Goal: Check status: Check status

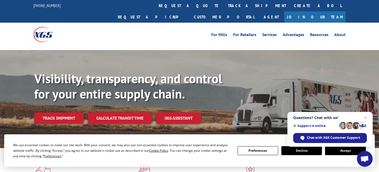
click at [342, 149] on button "Accept" at bounding box center [345, 150] width 41 height 9
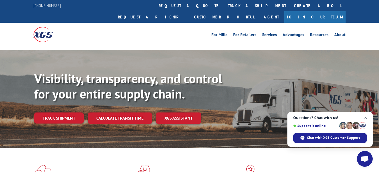
click at [366, 116] on span "Open chat" at bounding box center [366, 118] width 7 height 7
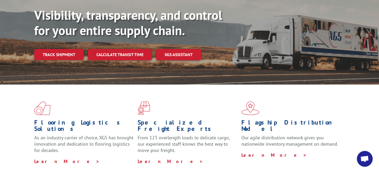
scroll to position [144, 0]
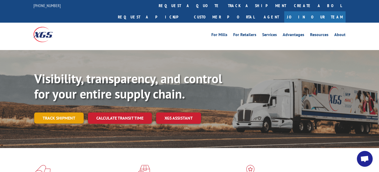
click at [53, 112] on link "Track shipment" at bounding box center [59, 117] width 50 height 11
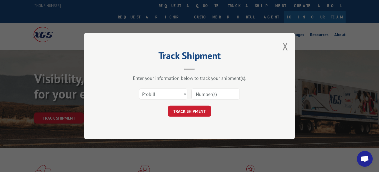
click at [213, 91] on input at bounding box center [215, 93] width 48 height 11
paste input "17594209"
type input "17594209"
click at [190, 109] on button "TRACK SHIPMENT" at bounding box center [189, 111] width 43 height 11
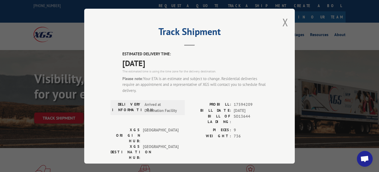
click at [177, 108] on span "Arrived at Destination Facility" at bounding box center [163, 108] width 36 height 12
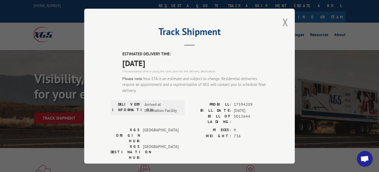
click at [177, 108] on span "Arrived at Destination Facility" at bounding box center [163, 108] width 36 height 12
click at [188, 72] on div "The estimated time is using the time zone for the delivery destination." at bounding box center [195, 71] width 146 height 5
click at [285, 23] on button "Close modal" at bounding box center [286, 22] width 6 height 14
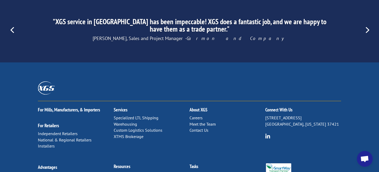
scroll to position [857, 0]
